Goal: Information Seeking & Learning: Learn about a topic

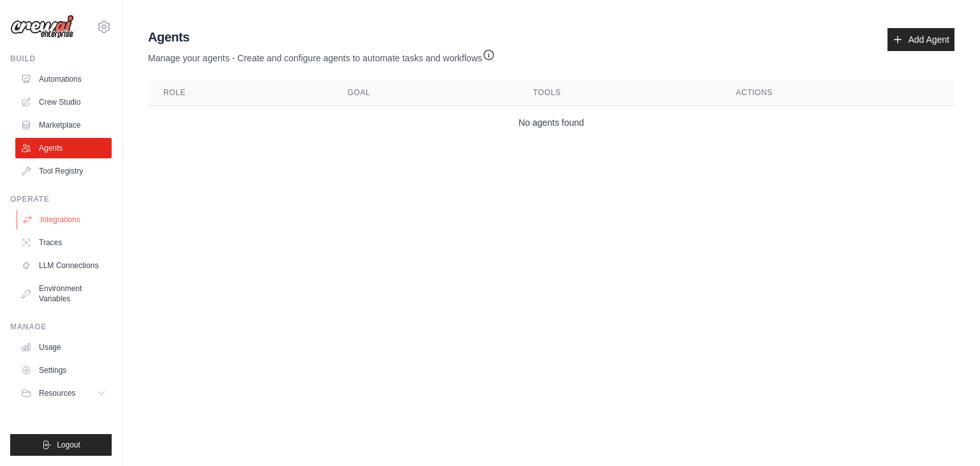
click at [89, 223] on link "Integrations" at bounding box center [65, 219] width 96 height 20
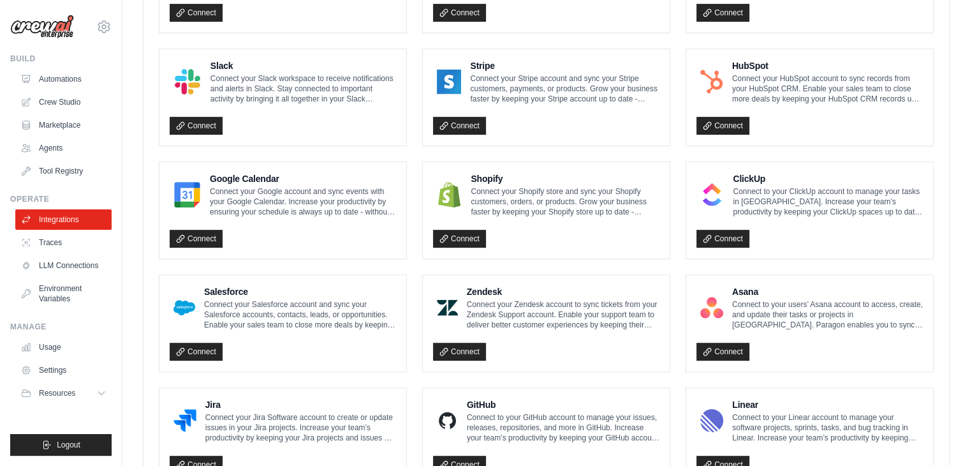
scroll to position [732, 0]
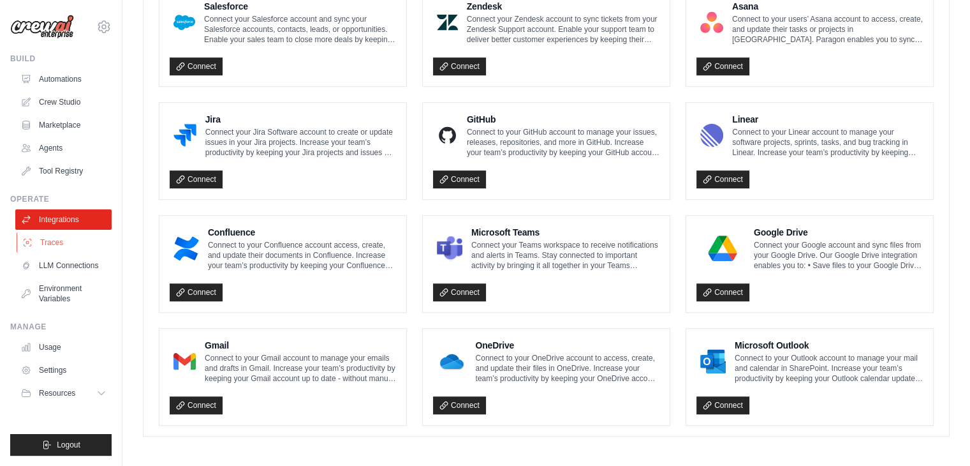
click at [54, 236] on link "Traces" at bounding box center [65, 242] width 96 height 20
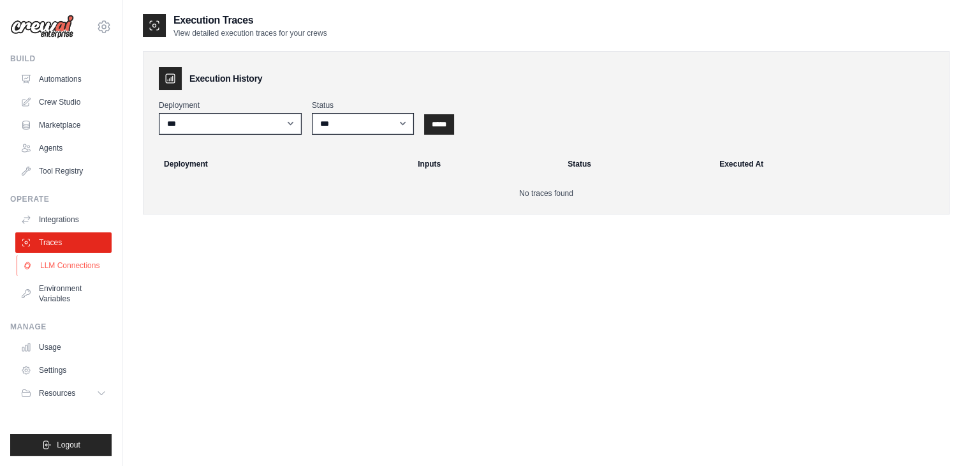
click at [64, 269] on link "LLM Connections" at bounding box center [65, 265] width 96 height 20
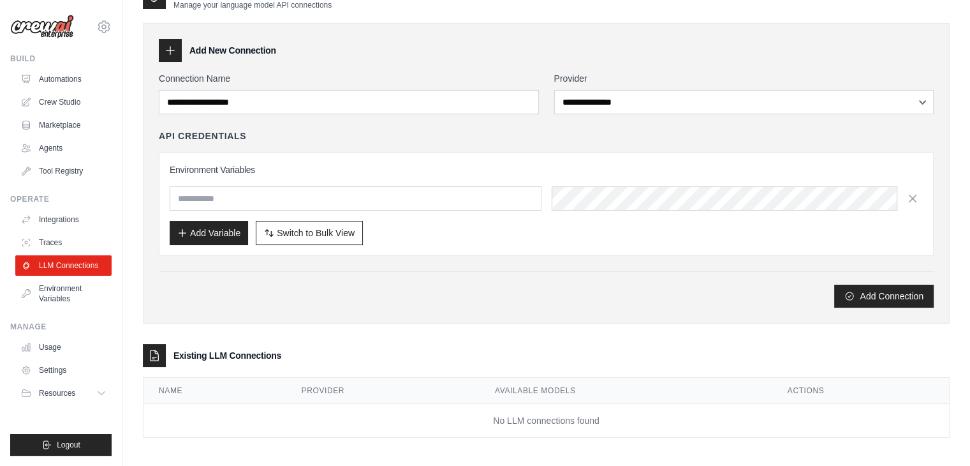
scroll to position [31, 0]
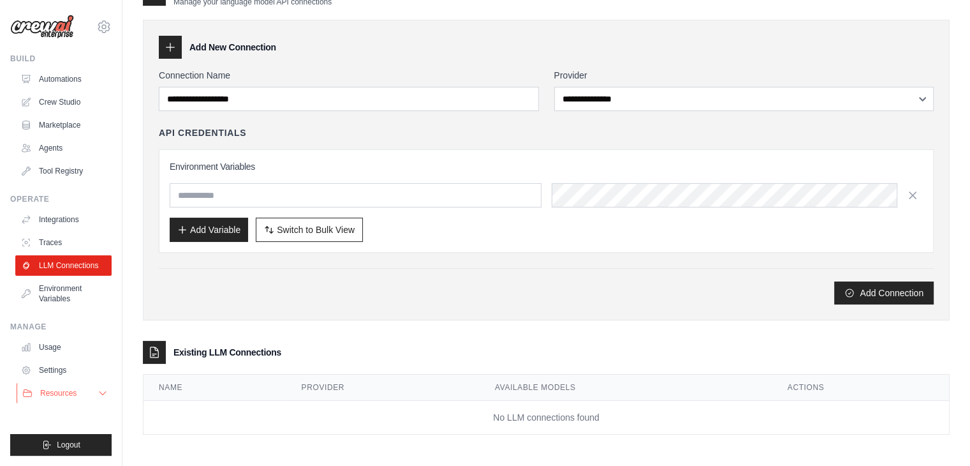
click at [67, 398] on span "Resources" at bounding box center [58, 393] width 36 height 10
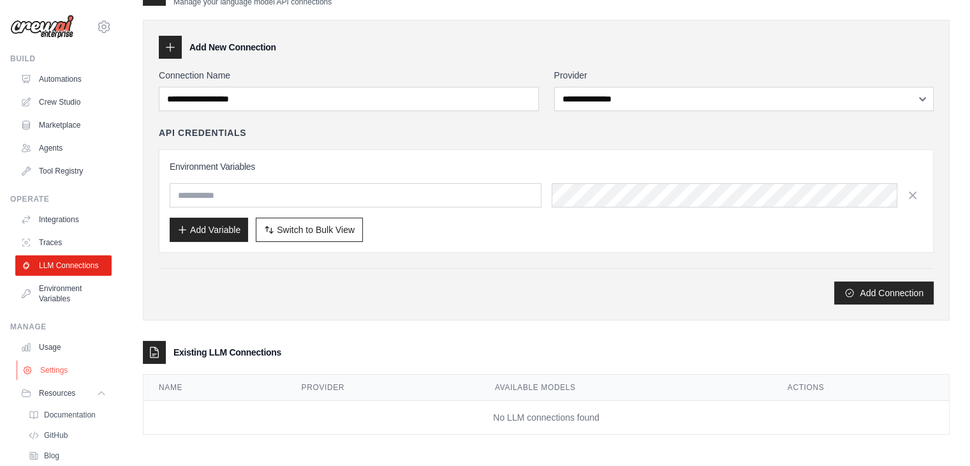
scroll to position [74, 0]
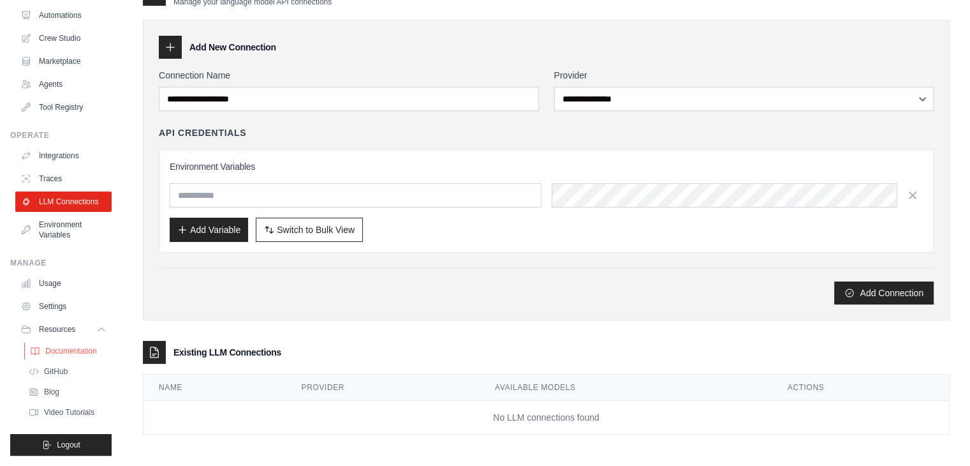
click at [75, 352] on span "Documentation" at bounding box center [71, 351] width 52 height 10
